Goal: Transaction & Acquisition: Download file/media

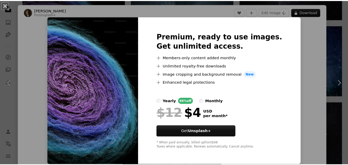
scroll to position [7, 0]
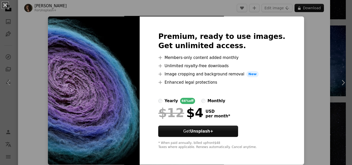
click at [338, 14] on div "An X shape Premium, ready to use images. Get unlimited access. A plus sign Memb…" at bounding box center [176, 82] width 352 height 165
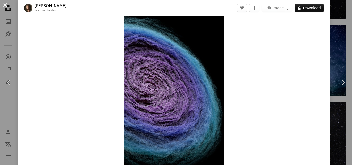
drag, startPoint x: 3, startPoint y: 2, endPoint x: 0, endPoint y: 3, distance: 3.8
click at [2, 3] on button "An X shape" at bounding box center [5, 5] width 6 height 6
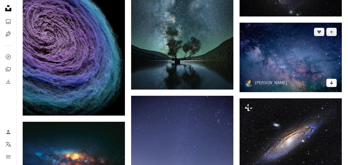
click at [333, 84] on icon "Arrow pointing down" at bounding box center [332, 83] width 4 height 6
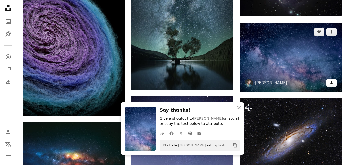
click at [332, 81] on icon "Arrow pointing down" at bounding box center [332, 83] width 4 height 6
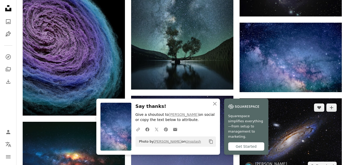
click at [303, 153] on img at bounding box center [291, 136] width 102 height 77
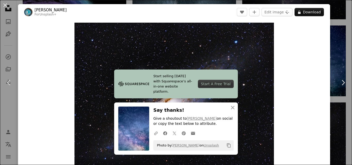
click at [2, 6] on button "An X shape" at bounding box center [5, 5] width 6 height 6
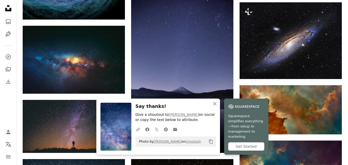
scroll to position [515, 0]
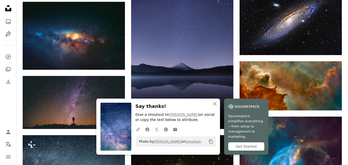
click at [216, 107] on icon "An X shape" at bounding box center [215, 104] width 6 height 6
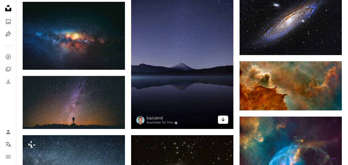
click at [224, 117] on icon "Arrow pointing down" at bounding box center [223, 119] width 4 height 6
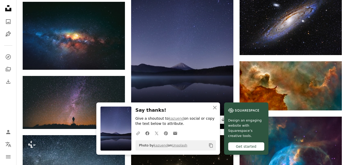
scroll to position [659, 0]
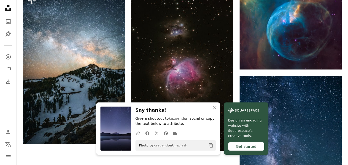
click at [212, 109] on icon "An X shape" at bounding box center [215, 108] width 6 height 6
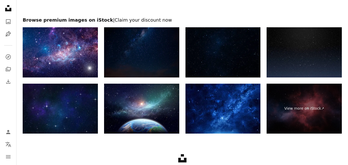
scroll to position [951, 0]
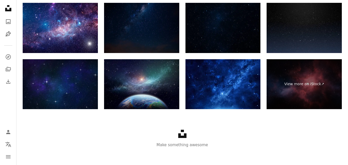
click at [158, 96] on img at bounding box center [141, 84] width 75 height 50
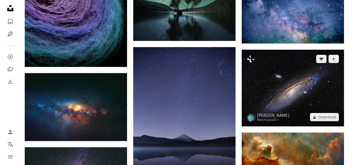
scroll to position [433, 0]
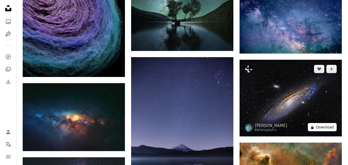
click at [322, 125] on button "A lock Download" at bounding box center [322, 127] width 29 height 8
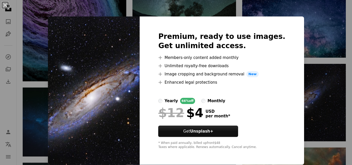
click at [267, 32] on h2 "Premium, ready to use images. Get unlimited access." at bounding box center [221, 41] width 127 height 19
click at [277, 40] on div "Premium, ready to use images. Get unlimited access. A plus sign Members-only co…" at bounding box center [222, 90] width 164 height 148
drag, startPoint x: 325, startPoint y: 55, endPoint x: 352, endPoint y: 60, distance: 26.6
click at [352, 56] on html "**********" at bounding box center [176, 132] width 352 height 1130
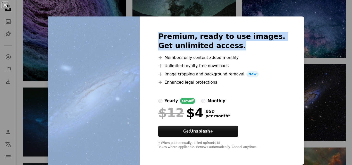
click at [351, 79] on html "**********" at bounding box center [176, 132] width 352 height 1130
click at [350, 79] on html "**********" at bounding box center [176, 132] width 352 height 1130
